Goal: Information Seeking & Learning: Learn about a topic

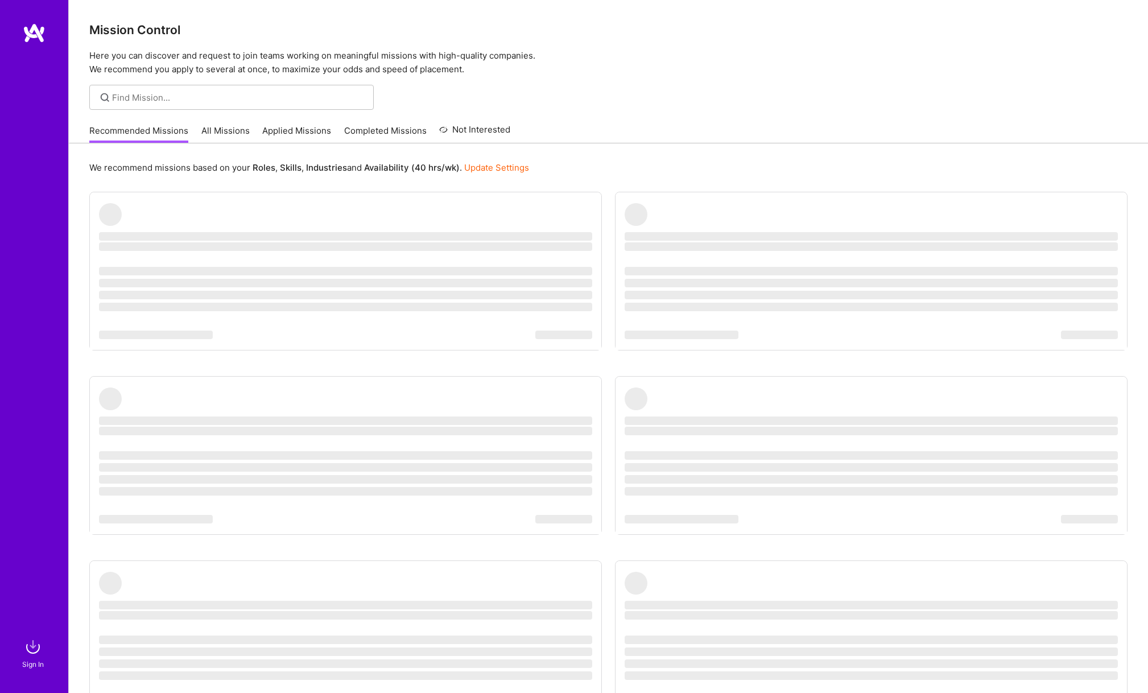
scroll to position [5, 0]
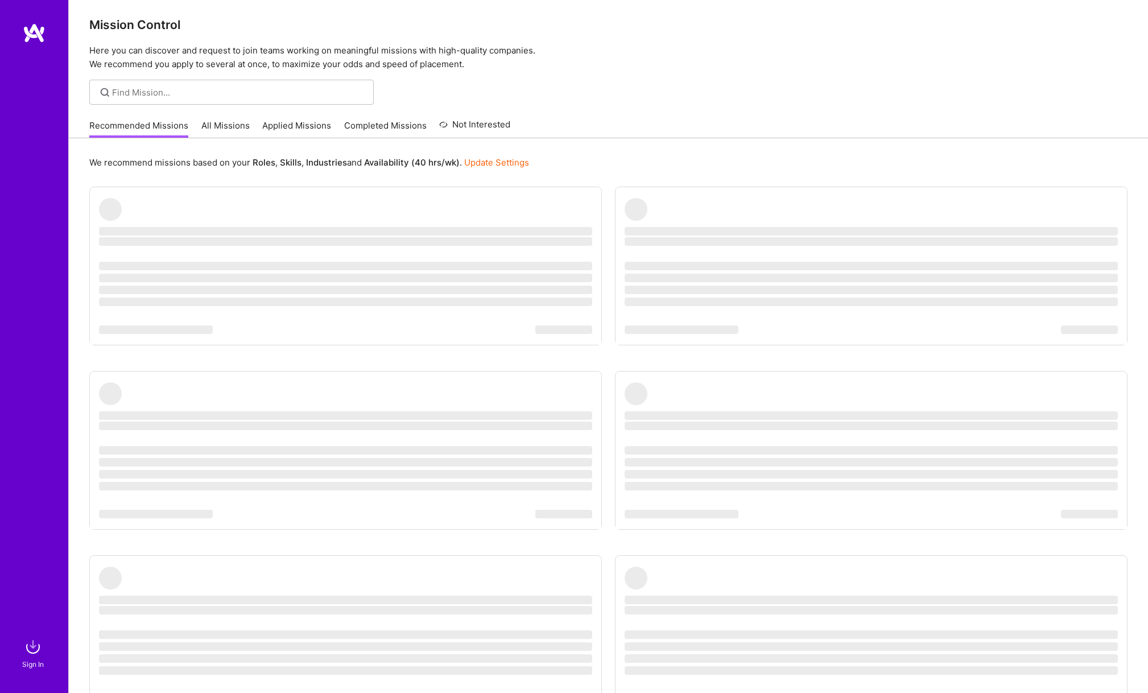
click at [27, 36] on img at bounding box center [34, 33] width 23 height 20
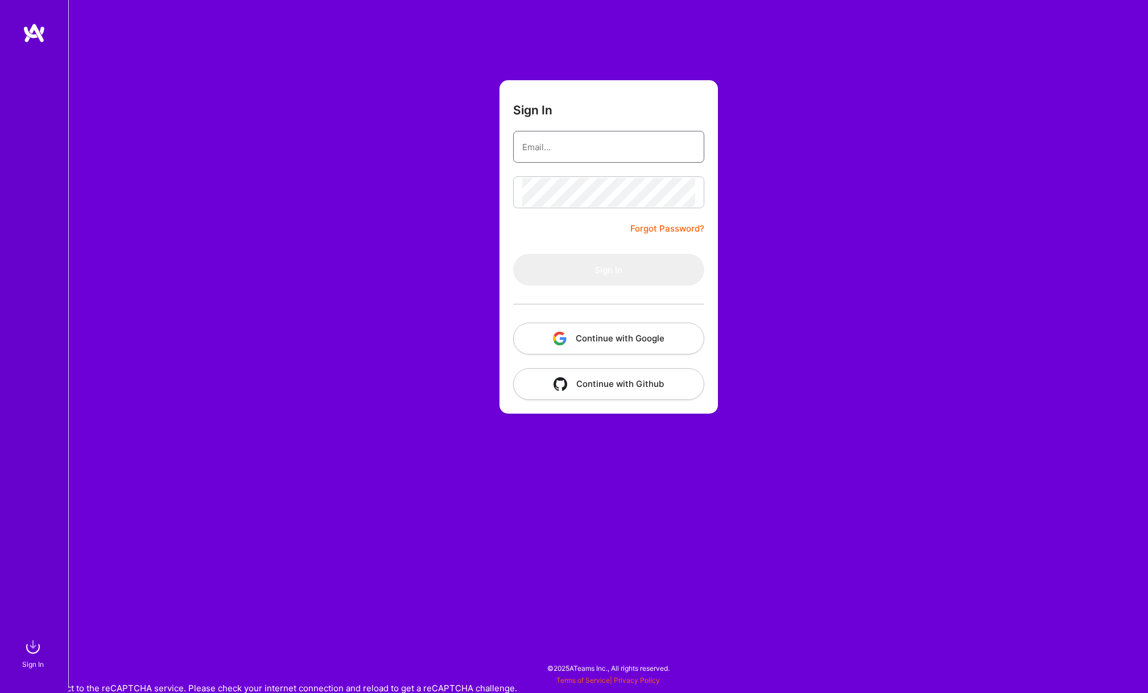
type input "[PERSON_NAME][EMAIL_ADDRESS][PERSON_NAME][DOMAIN_NAME]"
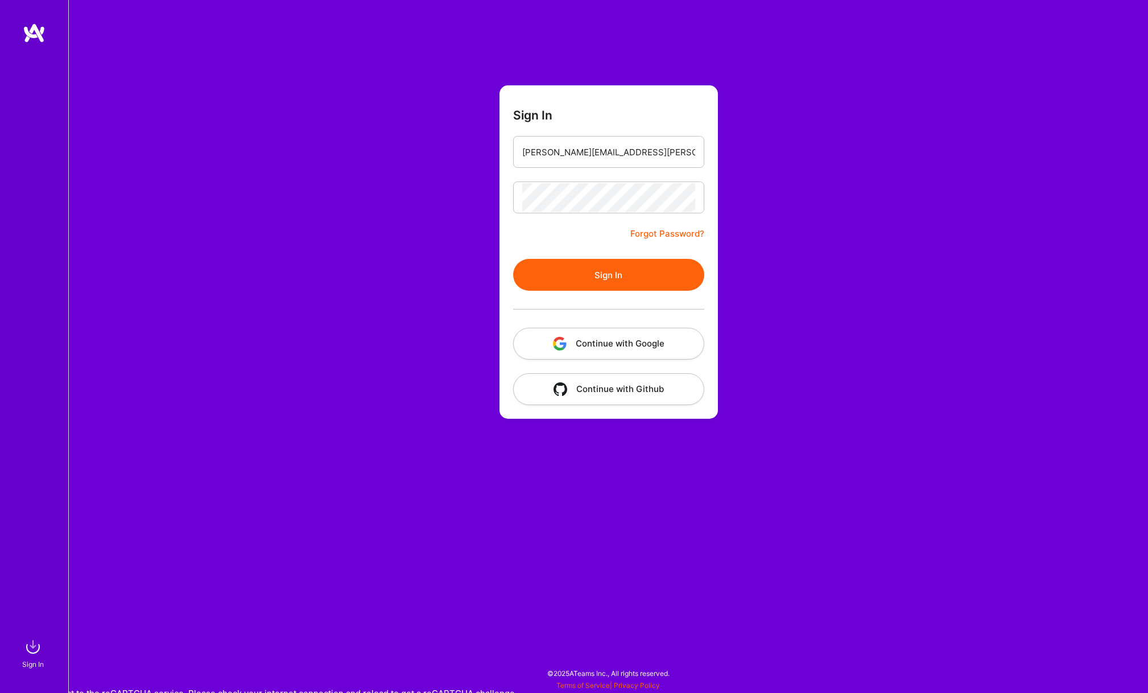
click at [573, 272] on button "Sign In" at bounding box center [608, 275] width 191 height 32
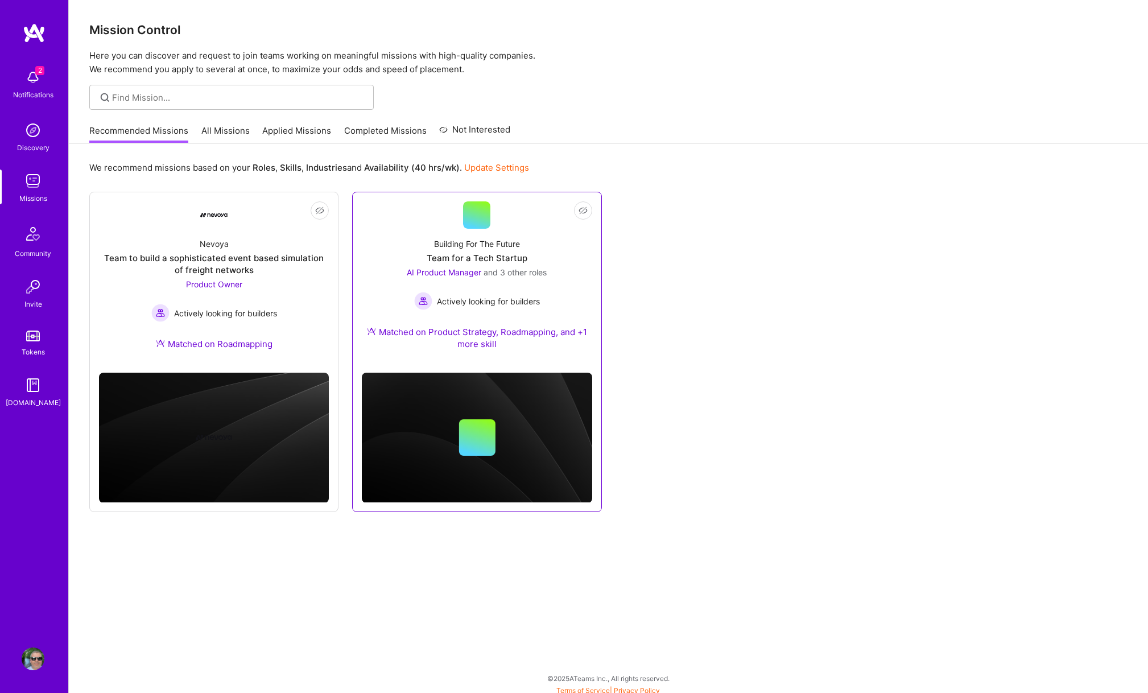
click at [502, 253] on div "Team for a Tech Startup" at bounding box center [477, 258] width 101 height 12
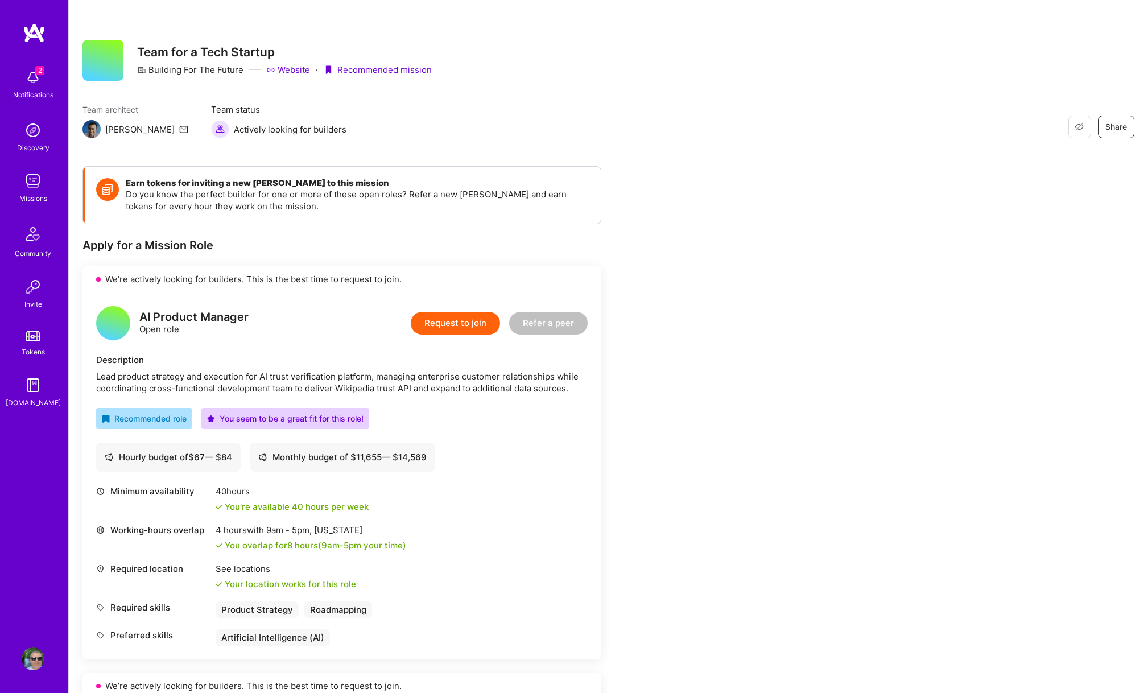
click at [33, 82] on img at bounding box center [33, 77] width 23 height 23
